Goal: Task Accomplishment & Management: Complete application form

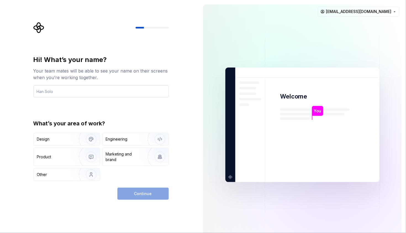
click at [106, 91] on input "text" at bounding box center [100, 91] width 135 height 12
type input "xzaz"
click at [91, 178] on img "button" at bounding box center [87, 174] width 35 height 37
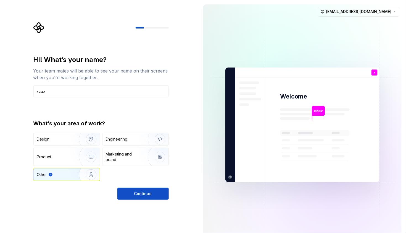
click at [87, 172] on img "button" at bounding box center [87, 174] width 35 height 37
click at [115, 139] on div "Engineering" at bounding box center [117, 139] width 22 height 6
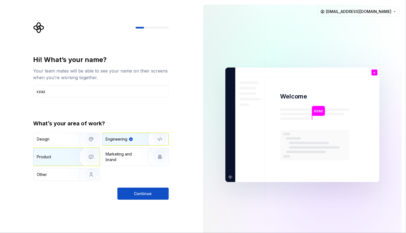
click at [86, 160] on img "button" at bounding box center [87, 156] width 35 height 37
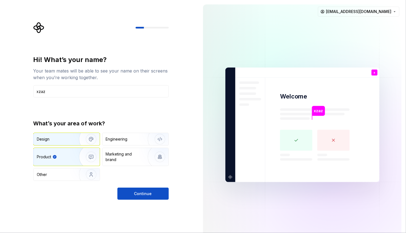
click at [74, 138] on img "button" at bounding box center [87, 138] width 35 height 37
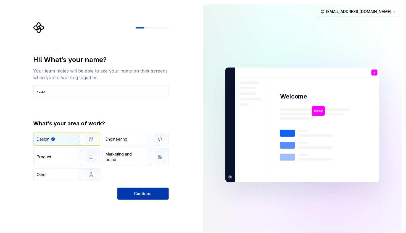
click at [135, 189] on button "Continue" at bounding box center [142, 193] width 51 height 12
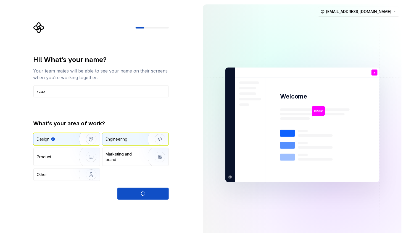
click at [124, 141] on div "Engineering" at bounding box center [117, 139] width 22 height 6
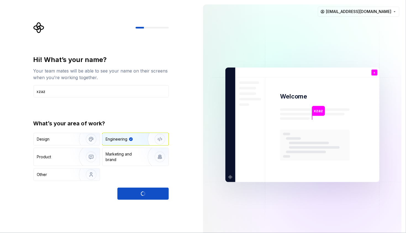
click at [149, 195] on div "Continue" at bounding box center [142, 193] width 51 height 12
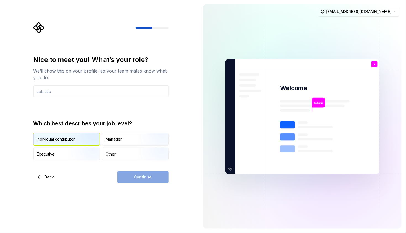
click at [74, 140] on img "button" at bounding box center [86, 145] width 35 height 37
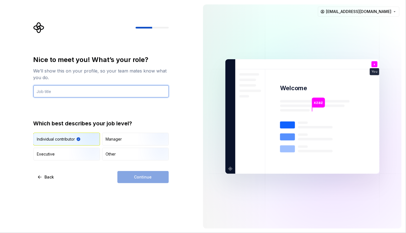
click at [73, 89] on input "text" at bounding box center [100, 91] width 135 height 12
type input "mr"
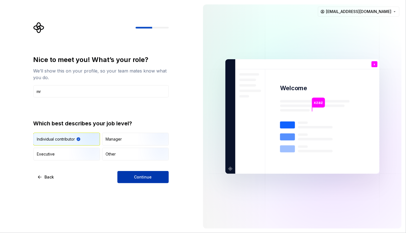
click at [127, 176] on button "Continue" at bounding box center [142, 177] width 51 height 12
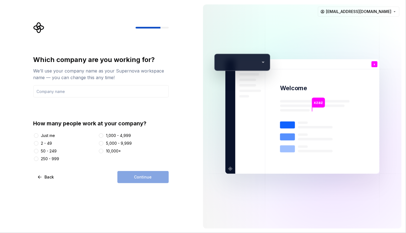
click at [53, 136] on div "Just me" at bounding box center [48, 136] width 14 height 6
click at [38, 136] on button "Just me" at bounding box center [36, 135] width 4 height 4
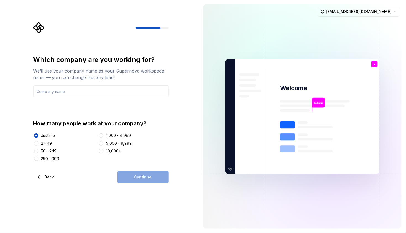
click at [135, 177] on div "Continue" at bounding box center [142, 177] width 51 height 12
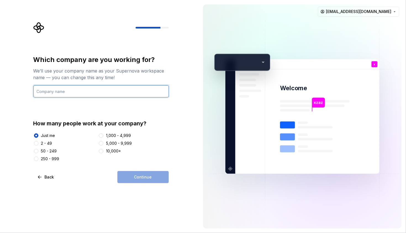
click at [91, 92] on input "text" at bounding box center [100, 91] width 135 height 12
type input "zx"
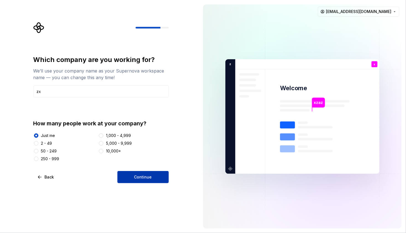
click at [159, 176] on button "Continue" at bounding box center [142, 177] width 51 height 12
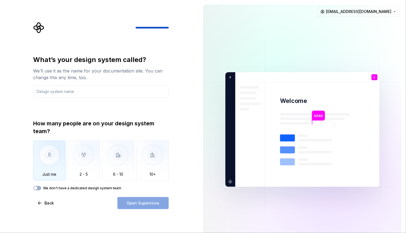
click at [54, 166] on img "button" at bounding box center [49, 158] width 32 height 37
click at [98, 92] on input "text" at bounding box center [100, 91] width 135 height 12
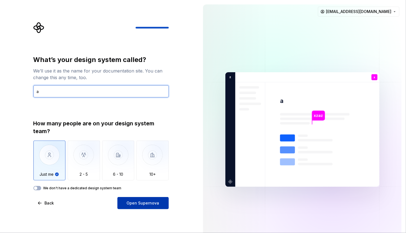
type input "a"
click at [143, 202] on span "Open Supernova" at bounding box center [143, 203] width 33 height 6
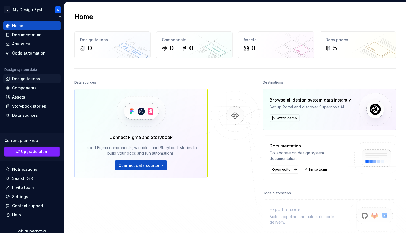
click at [26, 77] on div "Design tokens" at bounding box center [26, 79] width 28 height 6
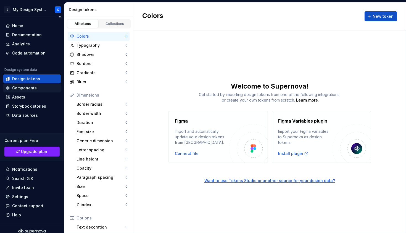
click at [23, 89] on div "Components" at bounding box center [24, 88] width 25 height 6
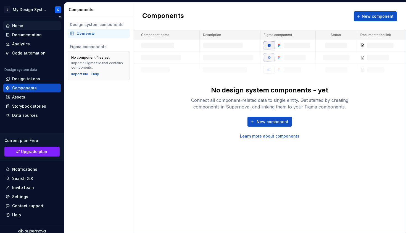
click at [30, 28] on div "Home" at bounding box center [31, 25] width 57 height 9
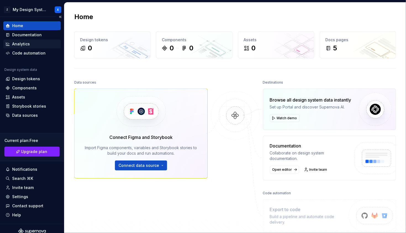
click at [42, 41] on div "Analytics" at bounding box center [32, 44] width 53 height 6
click at [41, 36] on div "Documentation" at bounding box center [32, 35] width 53 height 6
click at [42, 33] on div "Documentation" at bounding box center [32, 35] width 53 height 6
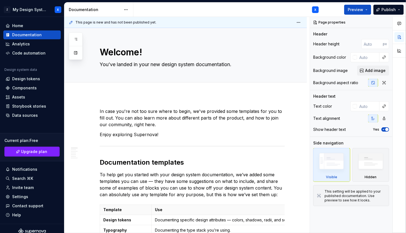
type textarea "*"
